Goal: Transaction & Acquisition: Purchase product/service

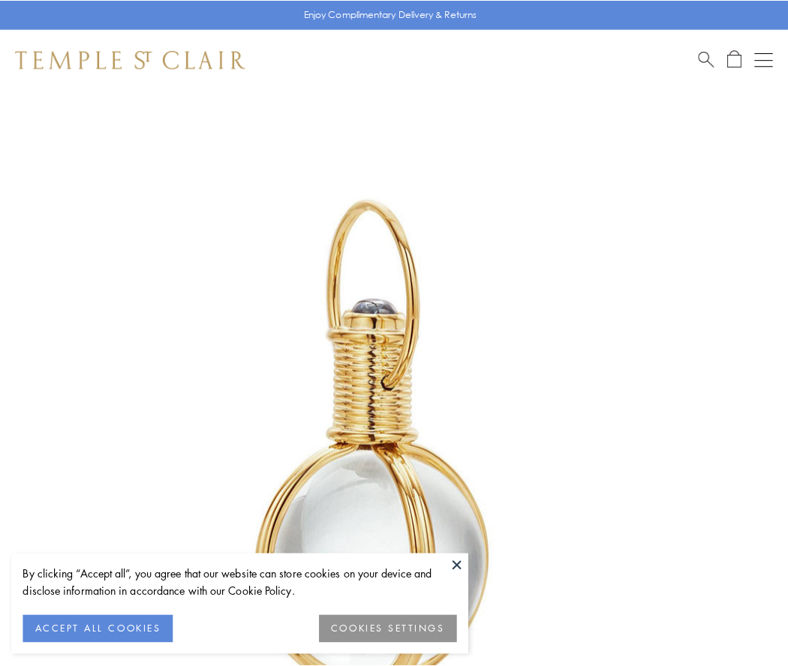
scroll to position [392, 0]
